Goal: Find specific page/section: Find specific page/section

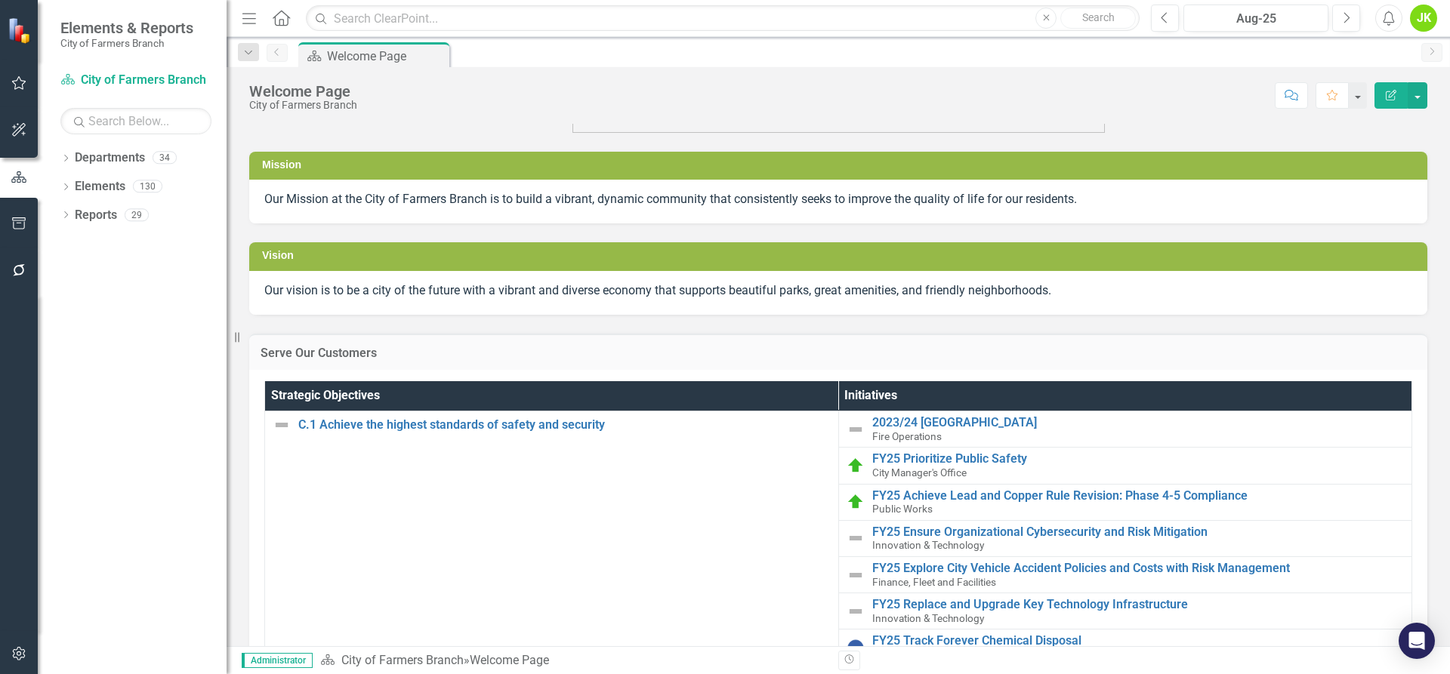
scroll to position [151, 0]
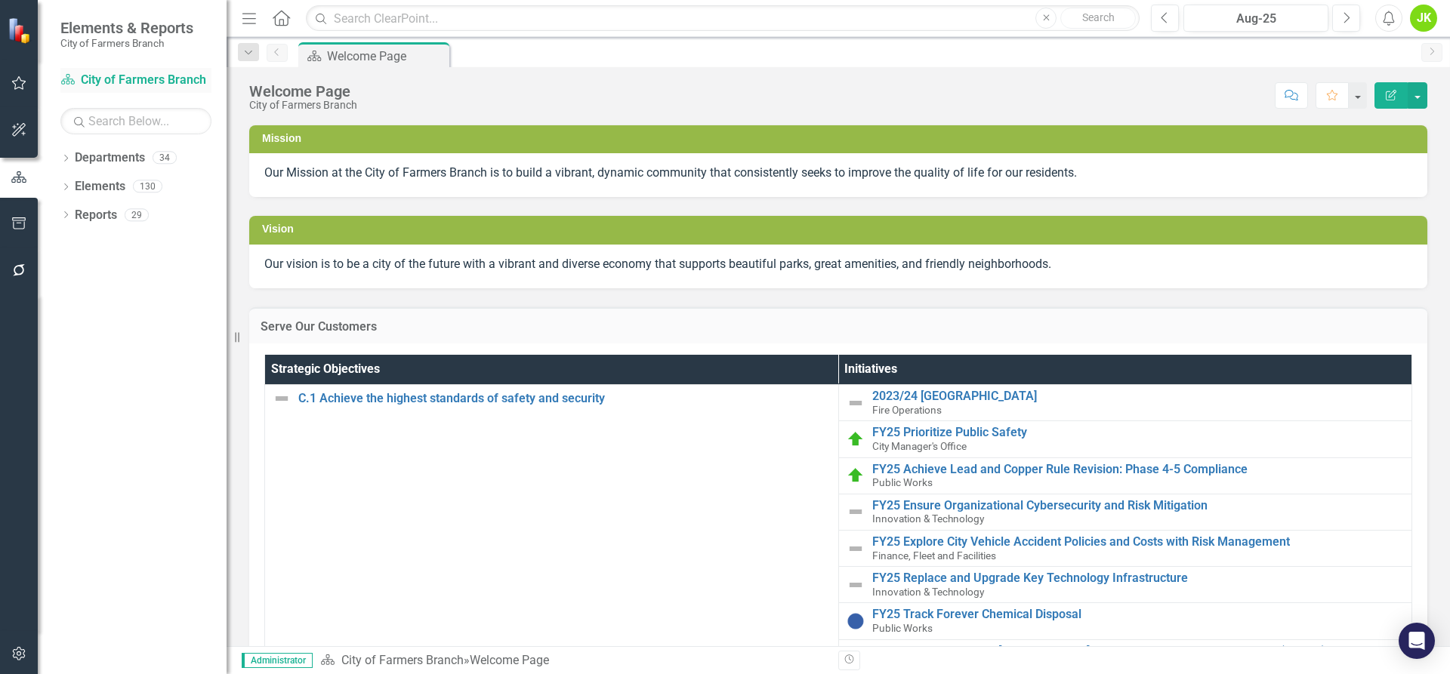
click at [107, 79] on link "Department City of Farmers Branch" at bounding box center [135, 80] width 151 height 17
click at [69, 153] on div "Dropdown Departments 34" at bounding box center [143, 160] width 166 height 29
click at [94, 151] on link "Departments" at bounding box center [110, 158] width 70 height 17
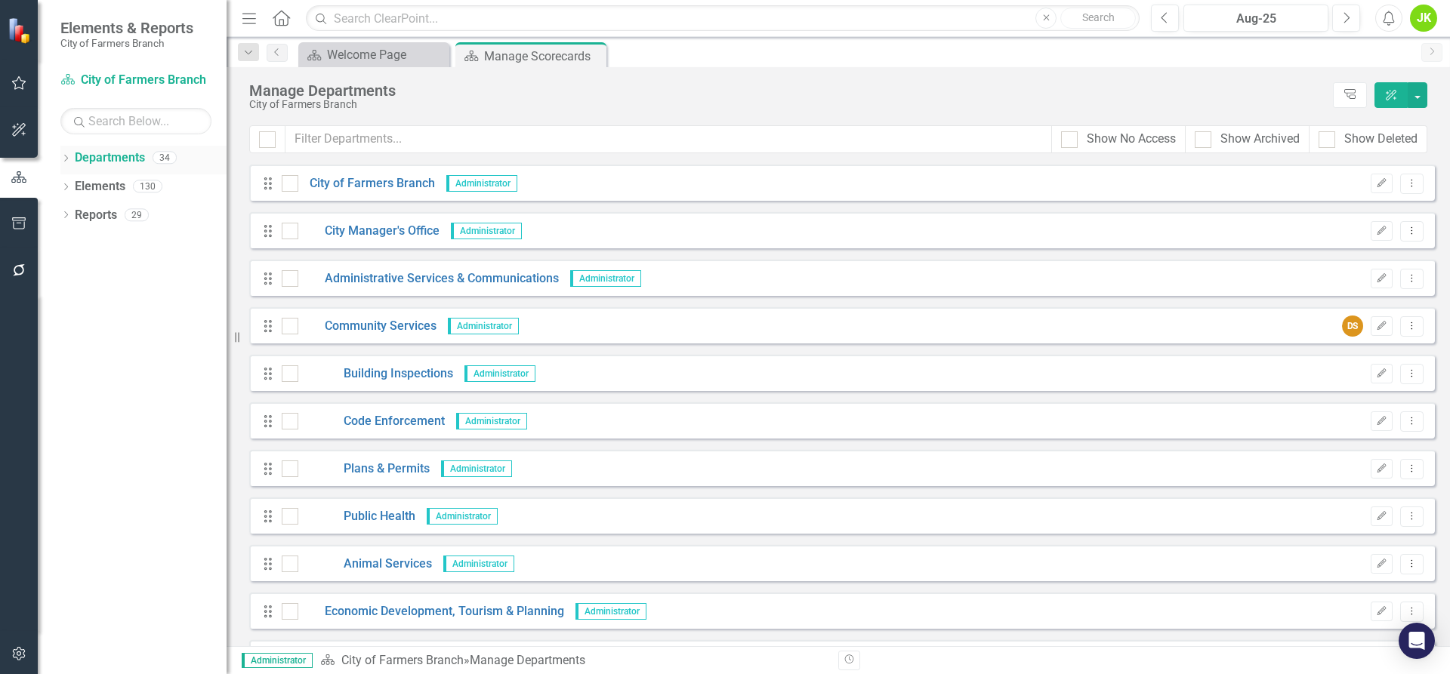
click at [67, 152] on div "Dropdown Departments 34" at bounding box center [143, 160] width 166 height 29
click at [66, 157] on icon "Dropdown" at bounding box center [65, 160] width 11 height 8
click at [65, 270] on icon "Dropdown" at bounding box center [65, 274] width 11 height 8
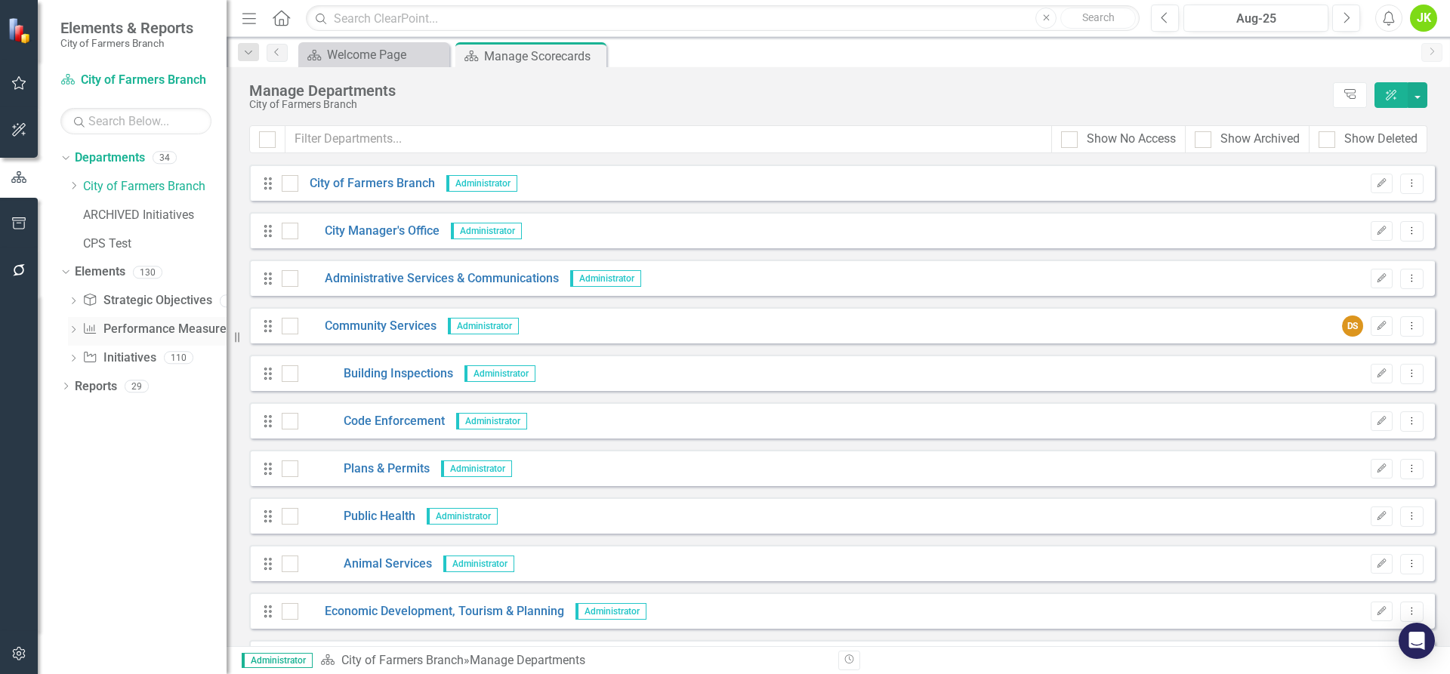
click at [73, 327] on icon "Dropdown" at bounding box center [73, 331] width 11 height 8
click at [123, 330] on link "Performance Measure Performance Measures" at bounding box center [157, 329] width 150 height 17
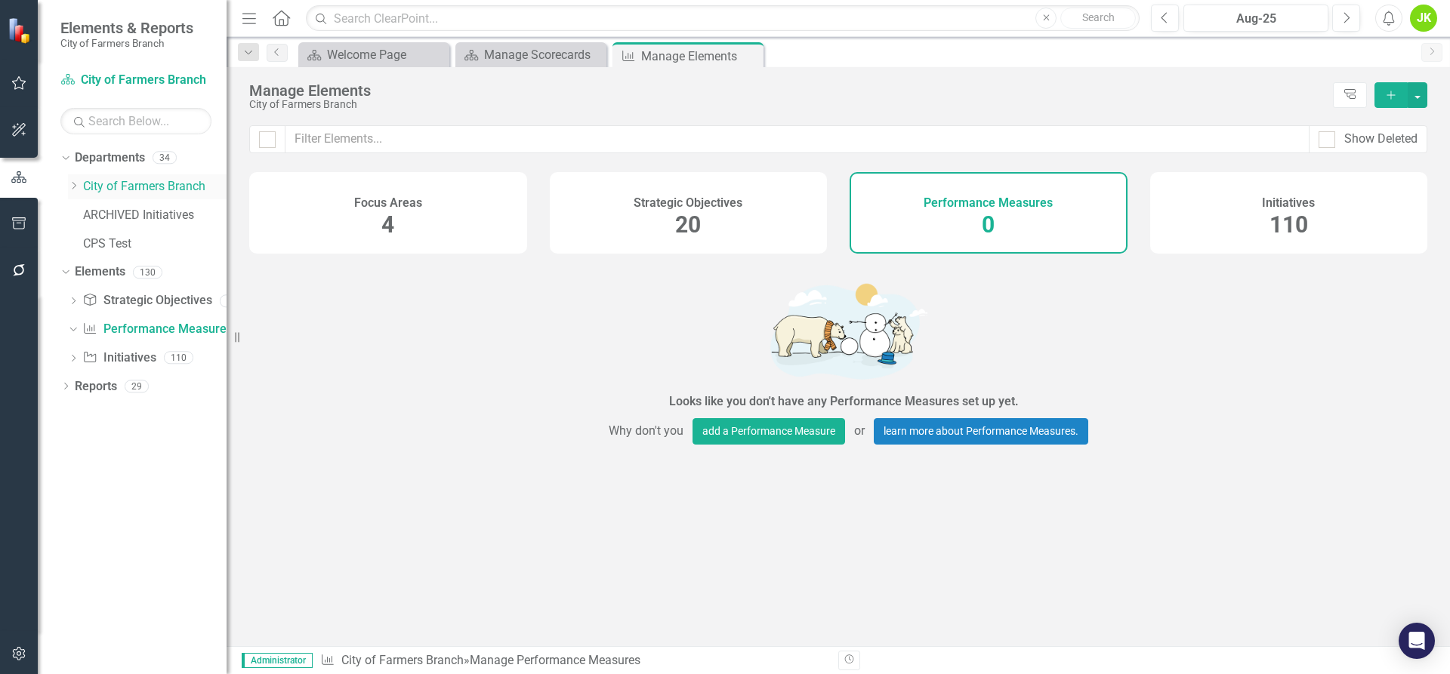
click at [74, 187] on icon "Dropdown" at bounding box center [73, 185] width 11 height 9
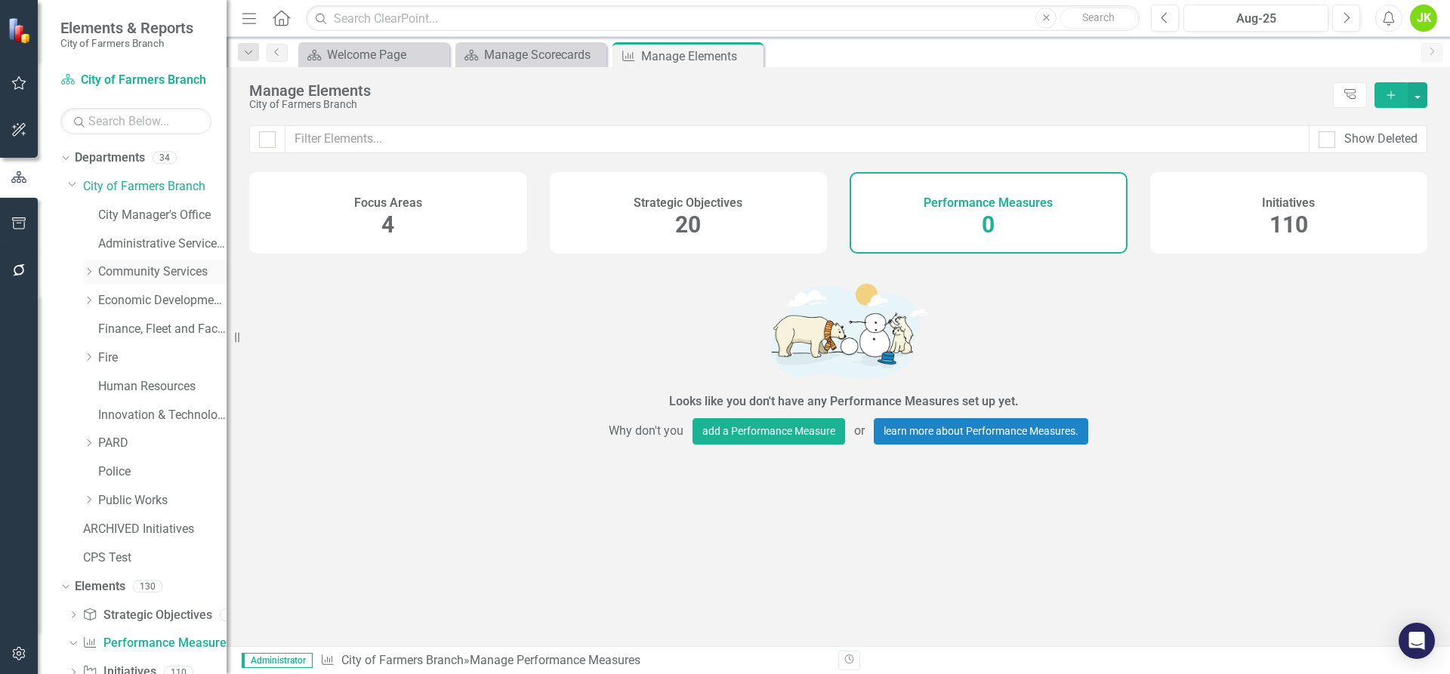
click at [91, 270] on icon "Dropdown" at bounding box center [88, 271] width 11 height 9
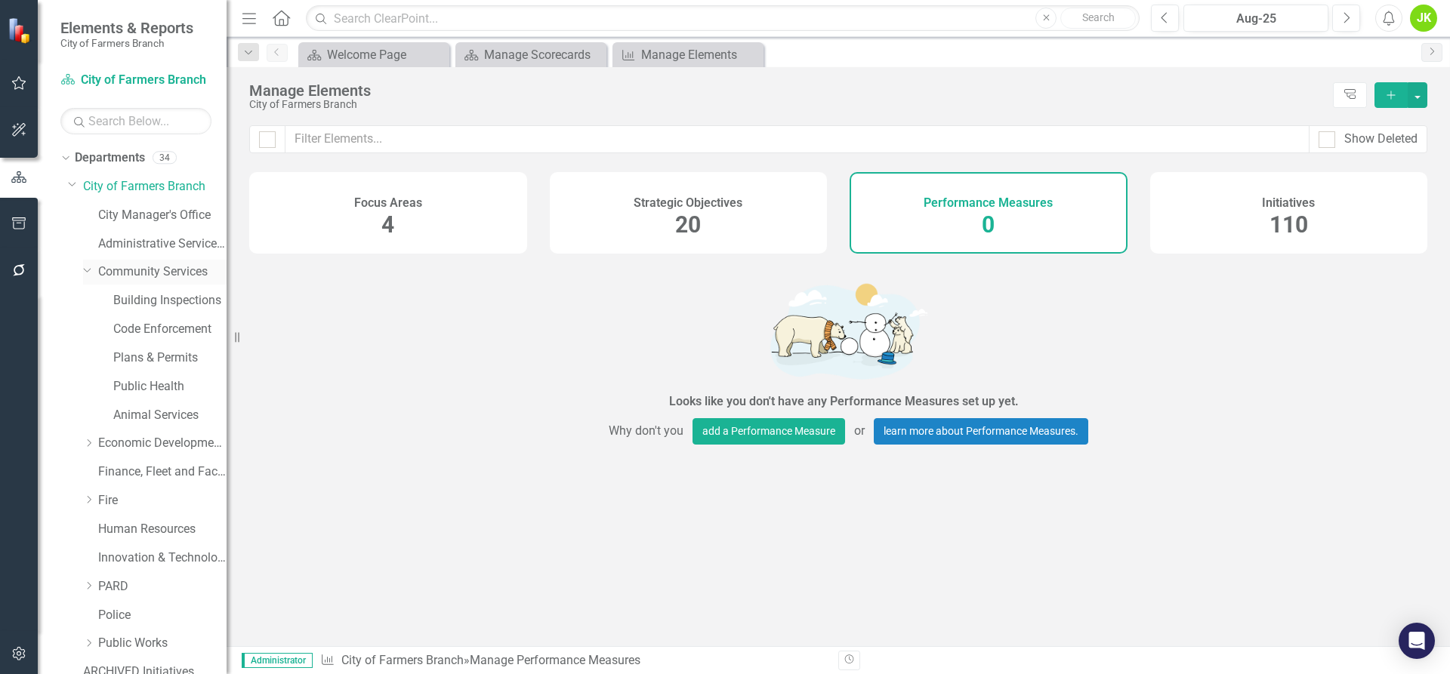
click at [91, 270] on icon "Dropdown" at bounding box center [87, 269] width 9 height 11
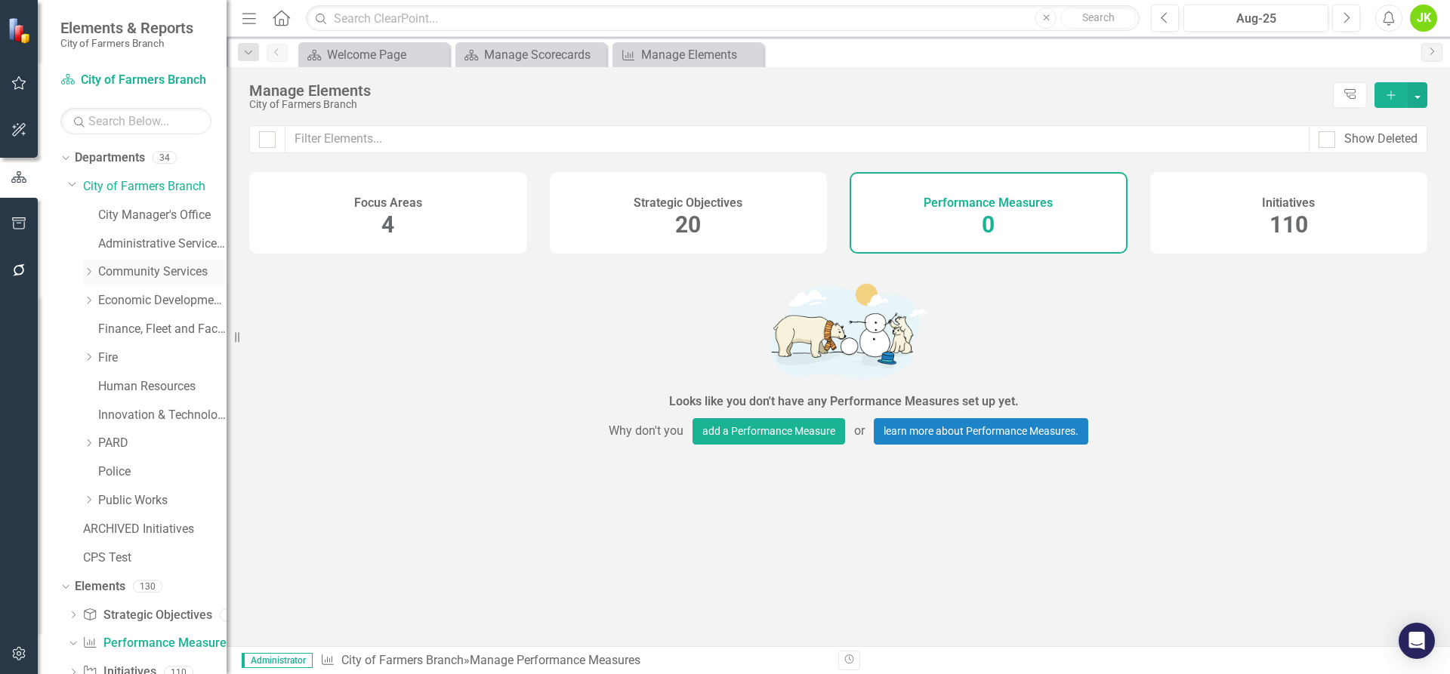
click at [91, 270] on icon "Dropdown" at bounding box center [88, 271] width 11 height 9
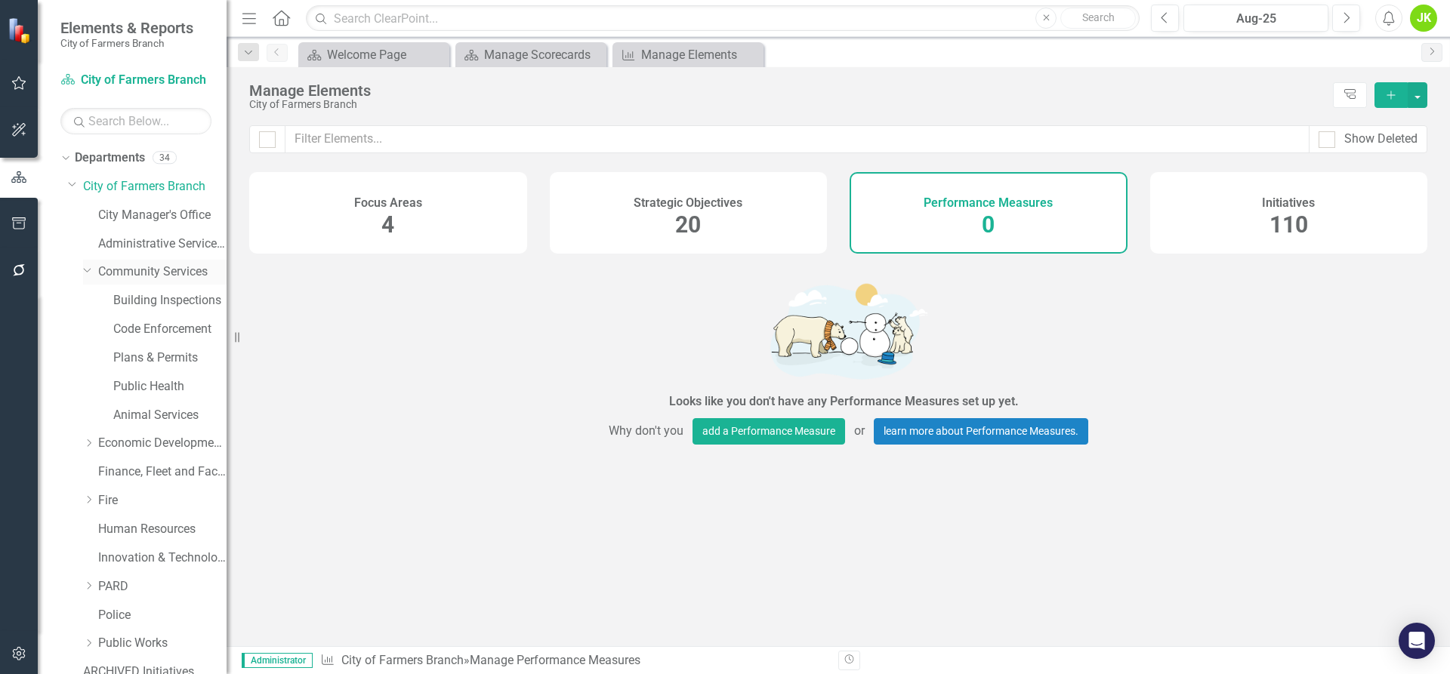
click at [109, 266] on link "Community Services" at bounding box center [162, 272] width 128 height 17
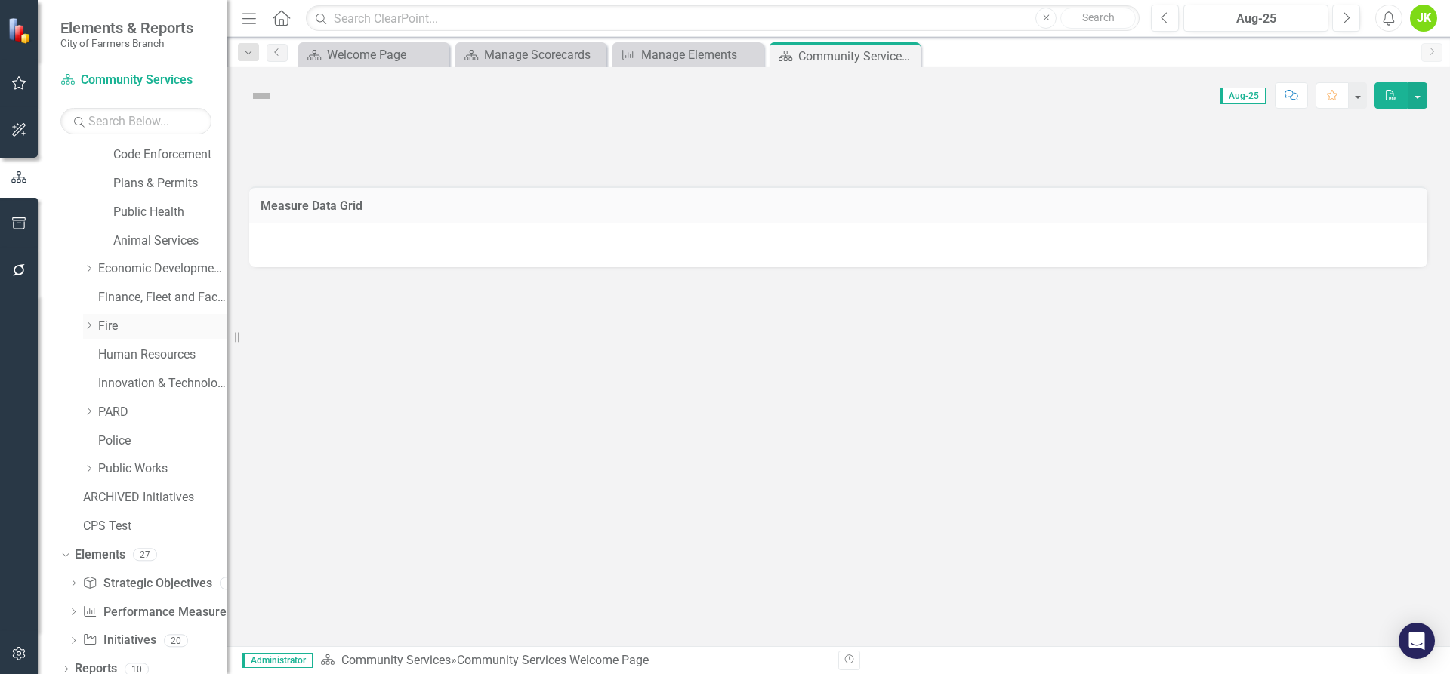
scroll to position [186, 0]
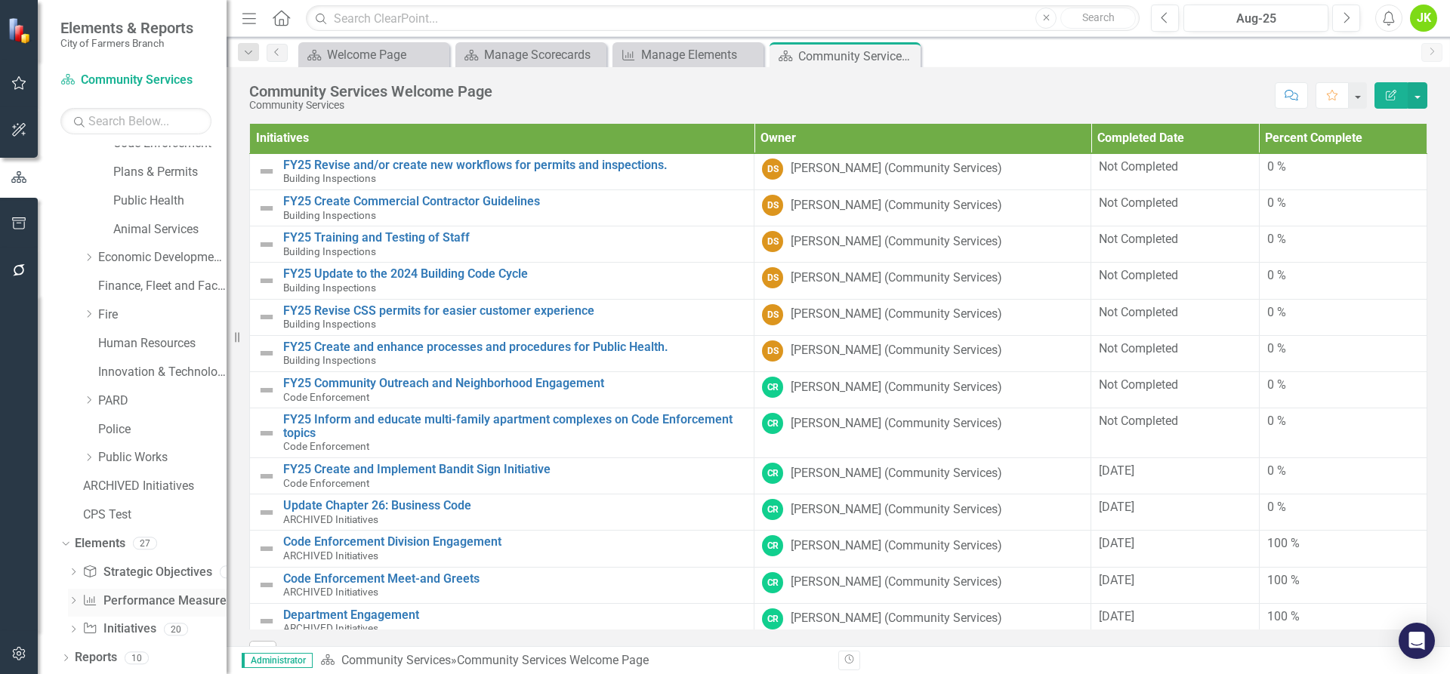
click at [74, 594] on div "Dropdown Performance Measure Performance Measures 0" at bounding box center [147, 603] width 159 height 29
click at [112, 597] on link "Performance Measure Performance Measures" at bounding box center [157, 601] width 150 height 17
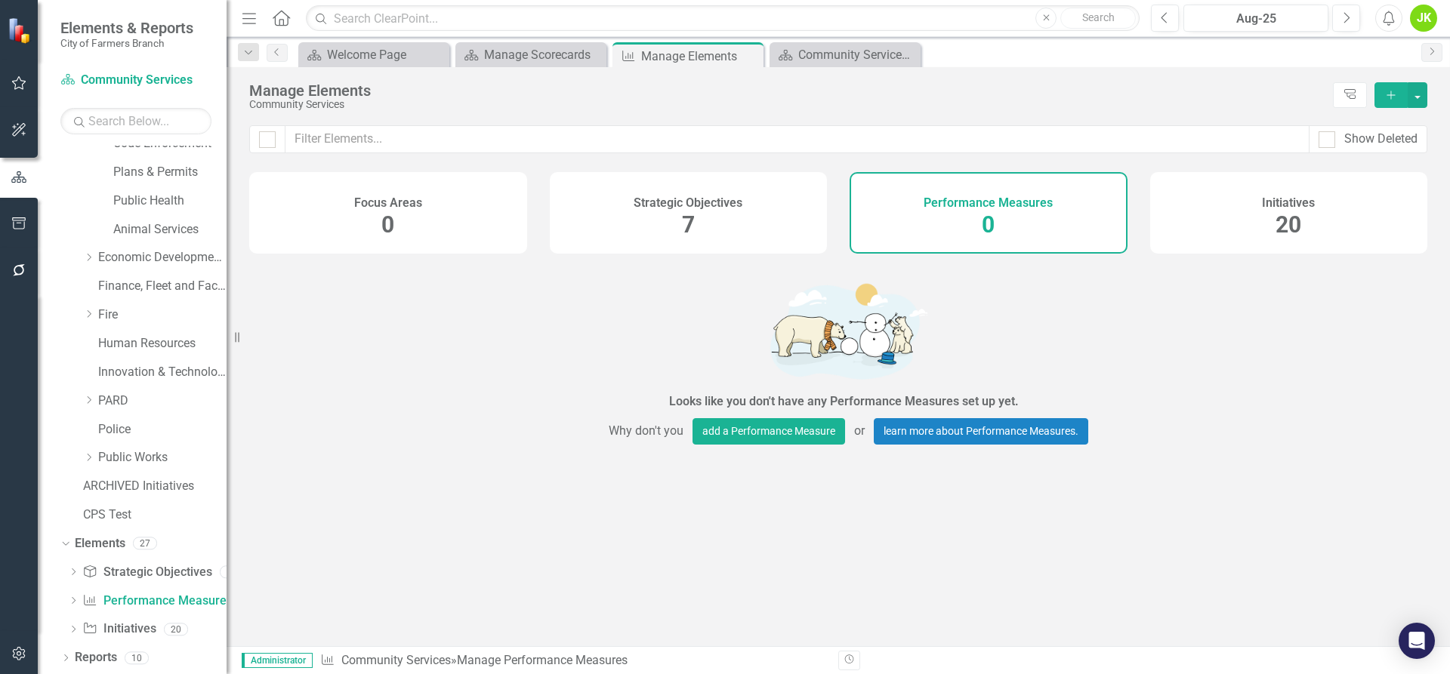
click at [678, 219] on div "Strategic Objectives 7" at bounding box center [689, 213] width 278 height 82
